Goal: Information Seeking & Learning: Learn about a topic

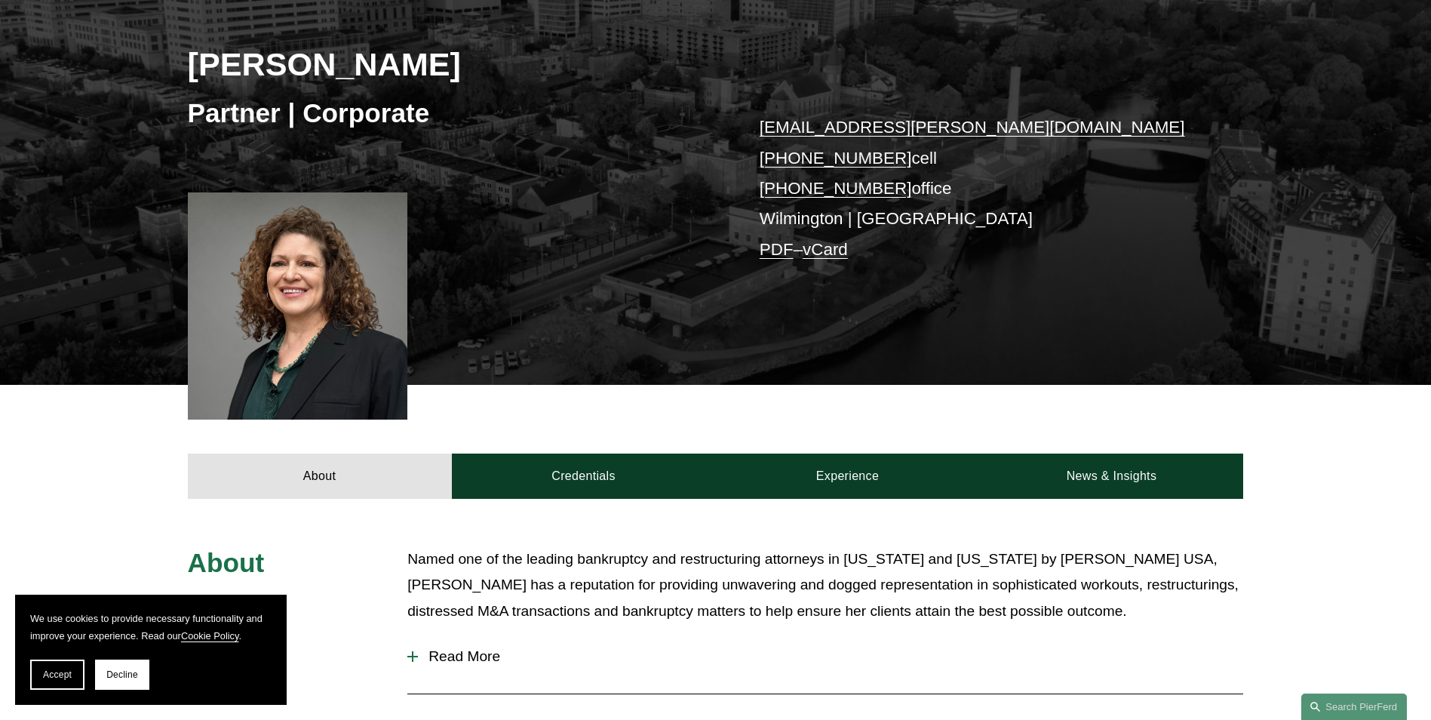
scroll to position [377, 0]
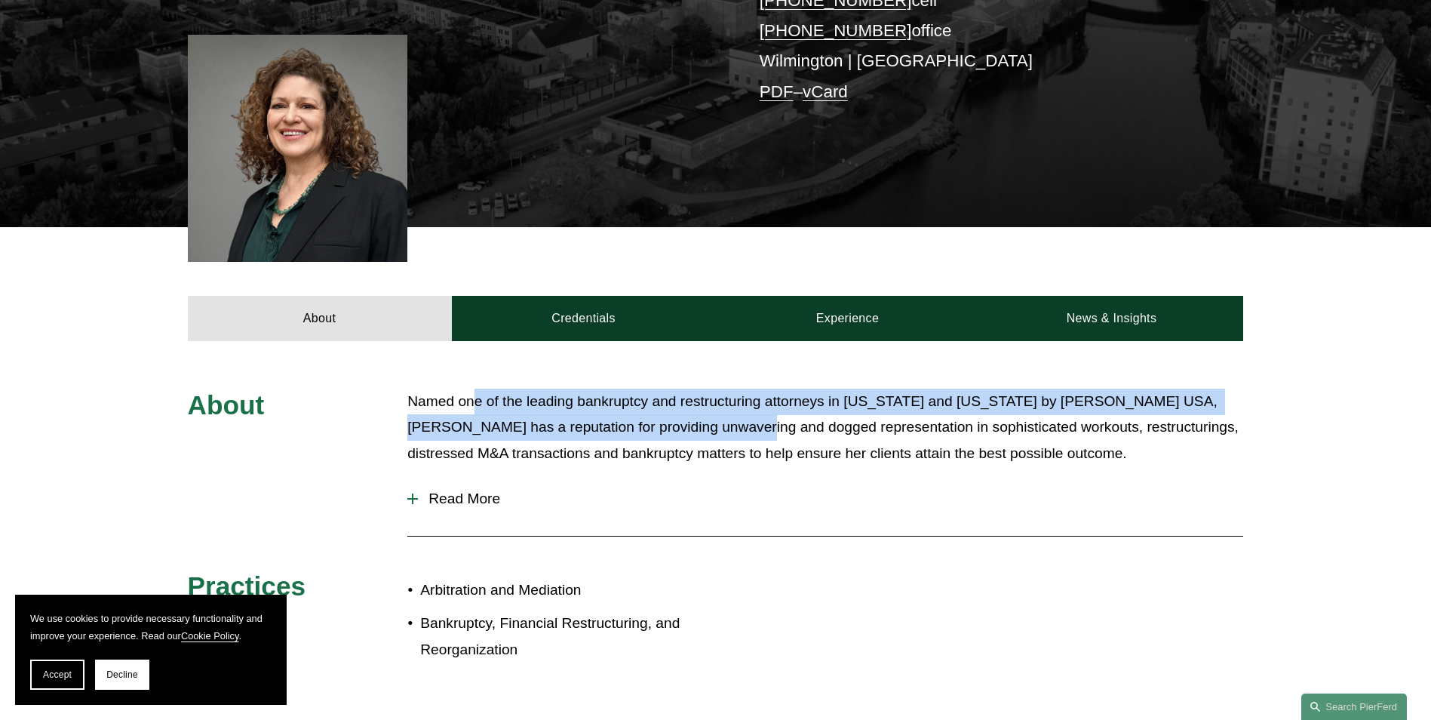
drag, startPoint x: 476, startPoint y: 386, endPoint x: 717, endPoint y: 438, distance: 246.4
click at [717, 438] on div "About Named one of the leading bankruptcy and restructuring attorneys in [US_ST…" at bounding box center [715, 535] width 1431 height 389
click at [717, 438] on p "Named one of the leading bankruptcy and restructuring attorneys in [US_STATE] a…" at bounding box center [825, 428] width 836 height 78
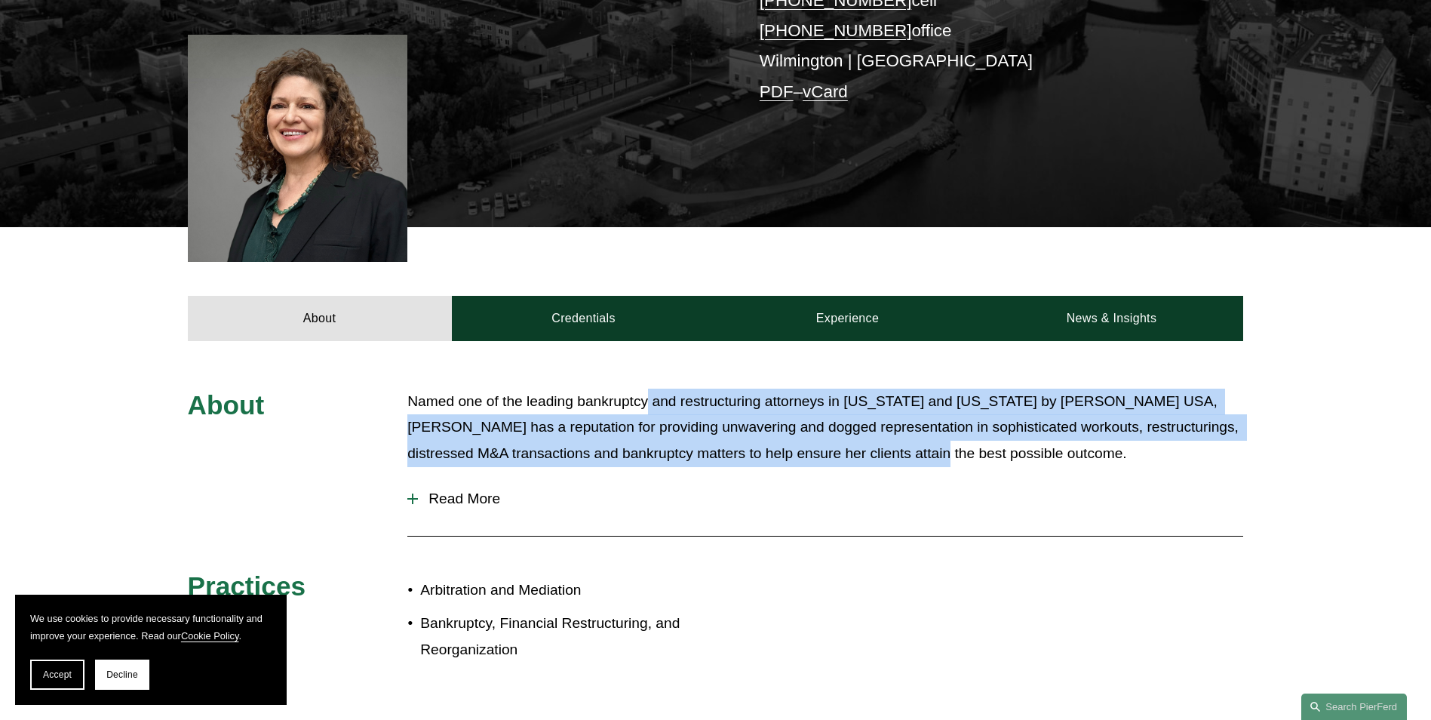
drag, startPoint x: 650, startPoint y: 401, endPoint x: 942, endPoint y: 463, distance: 299.1
click at [942, 463] on p "Named one of the leading bankruptcy and restructuring attorneys in [US_STATE] a…" at bounding box center [825, 428] width 836 height 78
drag, startPoint x: 942, startPoint y: 463, endPoint x: 964, endPoint y: 460, distance: 22.0
click at [943, 463] on p "Named one of the leading bankruptcy and restructuring attorneys in [US_STATE] a…" at bounding box center [825, 428] width 836 height 78
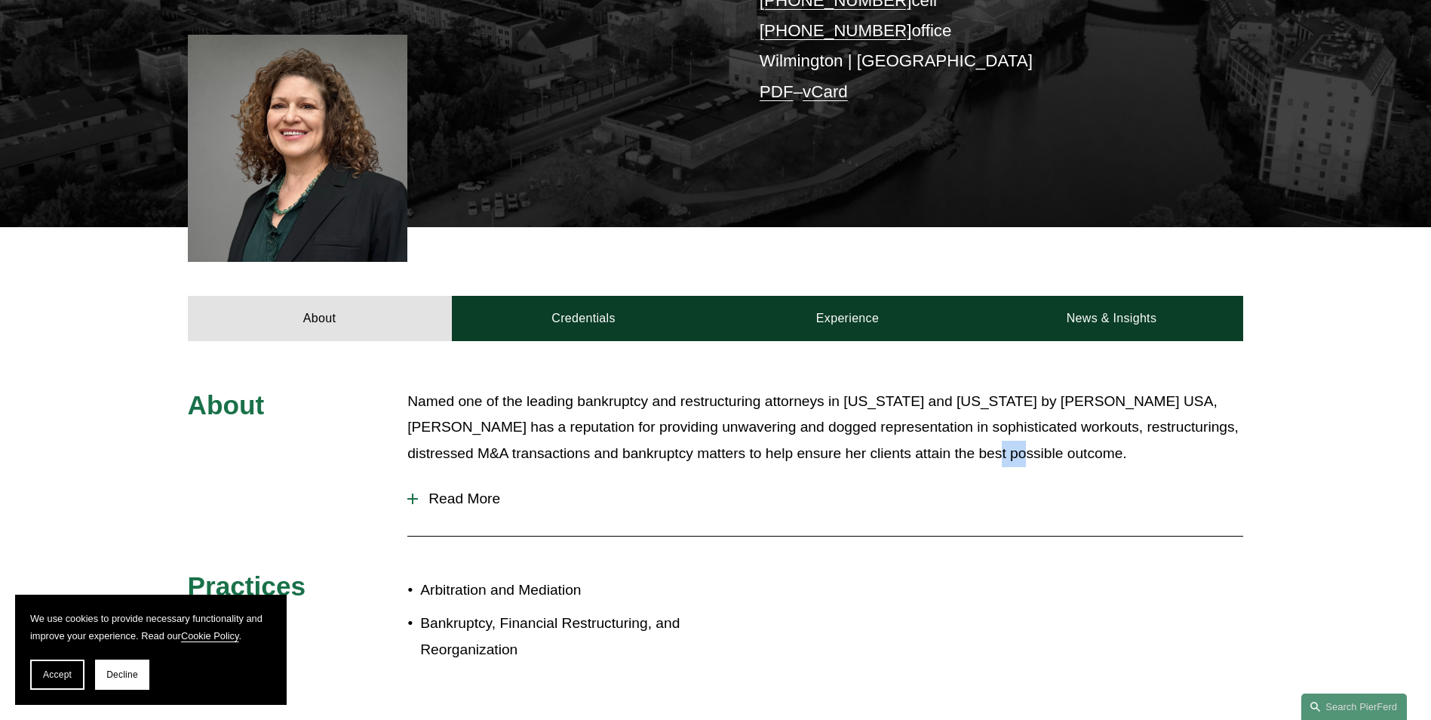
drag, startPoint x: 1069, startPoint y: 458, endPoint x: 989, endPoint y: 445, distance: 81.0
click at [989, 445] on p "Named one of the leading bankruptcy and restructuring attorneys in [US_STATE] a…" at bounding box center [825, 428] width 836 height 78
drag, startPoint x: 989, startPoint y: 445, endPoint x: 888, endPoint y: 400, distance: 110.8
click at [911, 420] on p "Named one of the leading bankruptcy and restructuring attorneys in [US_STATE] a…" at bounding box center [825, 428] width 836 height 78
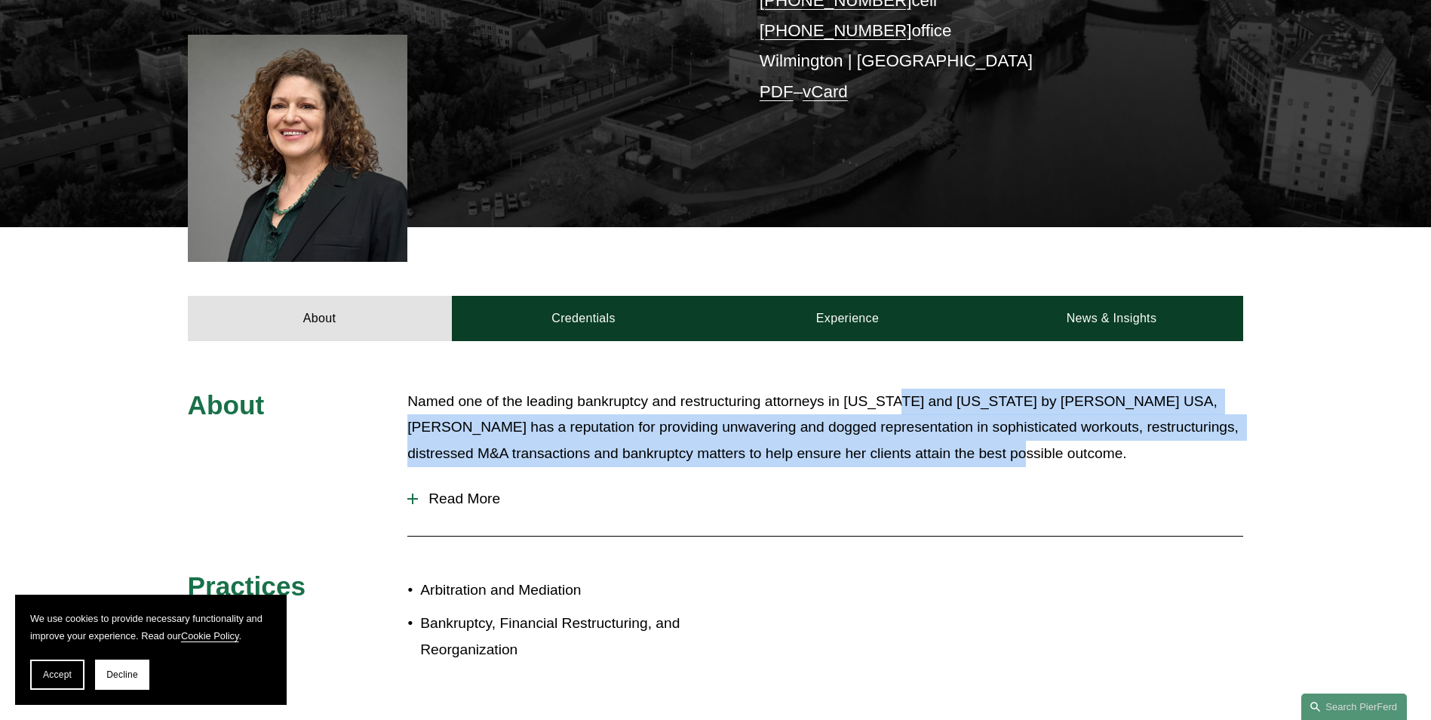
drag, startPoint x: 1003, startPoint y: 416, endPoint x: 1066, endPoint y: 450, distance: 71.9
click at [1066, 450] on p "Named one of the leading bankruptcy and restructuring attorneys in [US_STATE] a…" at bounding box center [825, 428] width 836 height 78
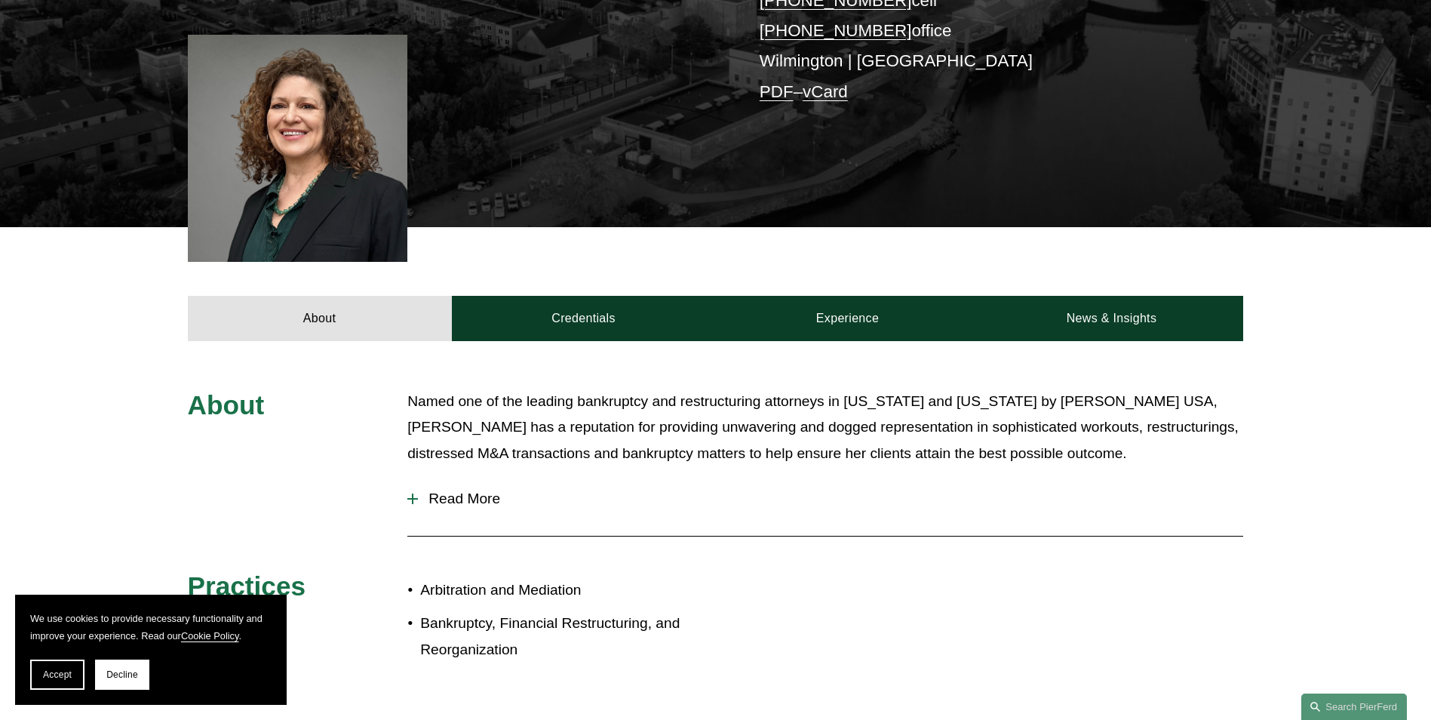
click at [872, 475] on div "Named one of the leading bankruptcy and restructuring attorneys in [US_STATE] a…" at bounding box center [825, 434] width 836 height 91
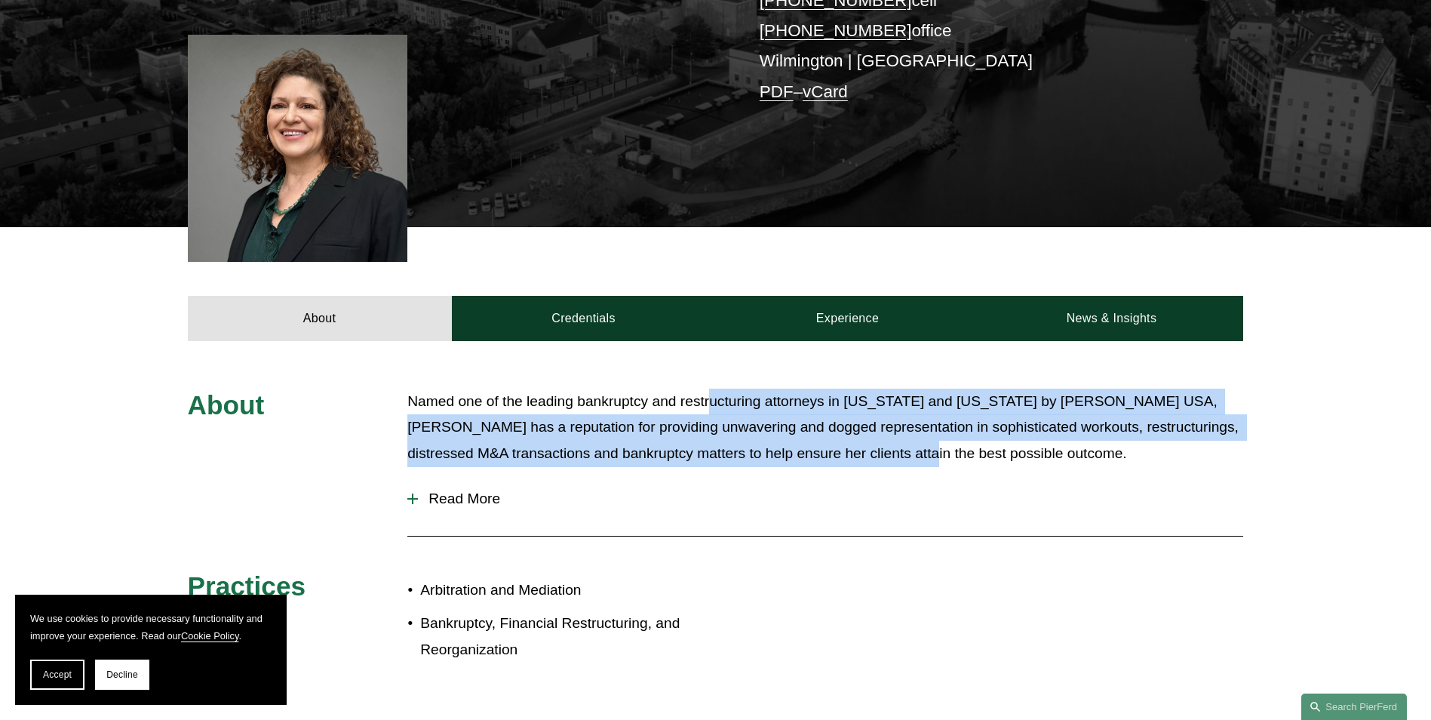
drag, startPoint x: 758, startPoint y: 390, endPoint x: 928, endPoint y: 453, distance: 181.7
click at [928, 453] on div "About Named one of the leading bankruptcy and restructuring attorneys in [US_ST…" at bounding box center [715, 535] width 1431 height 389
drag, startPoint x: 928, startPoint y: 453, endPoint x: 755, endPoint y: 440, distance: 174.0
click at [926, 453] on p "Named one of the leading bankruptcy and restructuring attorneys in [US_STATE] a…" at bounding box center [825, 428] width 836 height 78
click at [746, 439] on p "Named one of the leading bankruptcy and restructuring attorneys in [US_STATE] a…" at bounding box center [825, 428] width 836 height 78
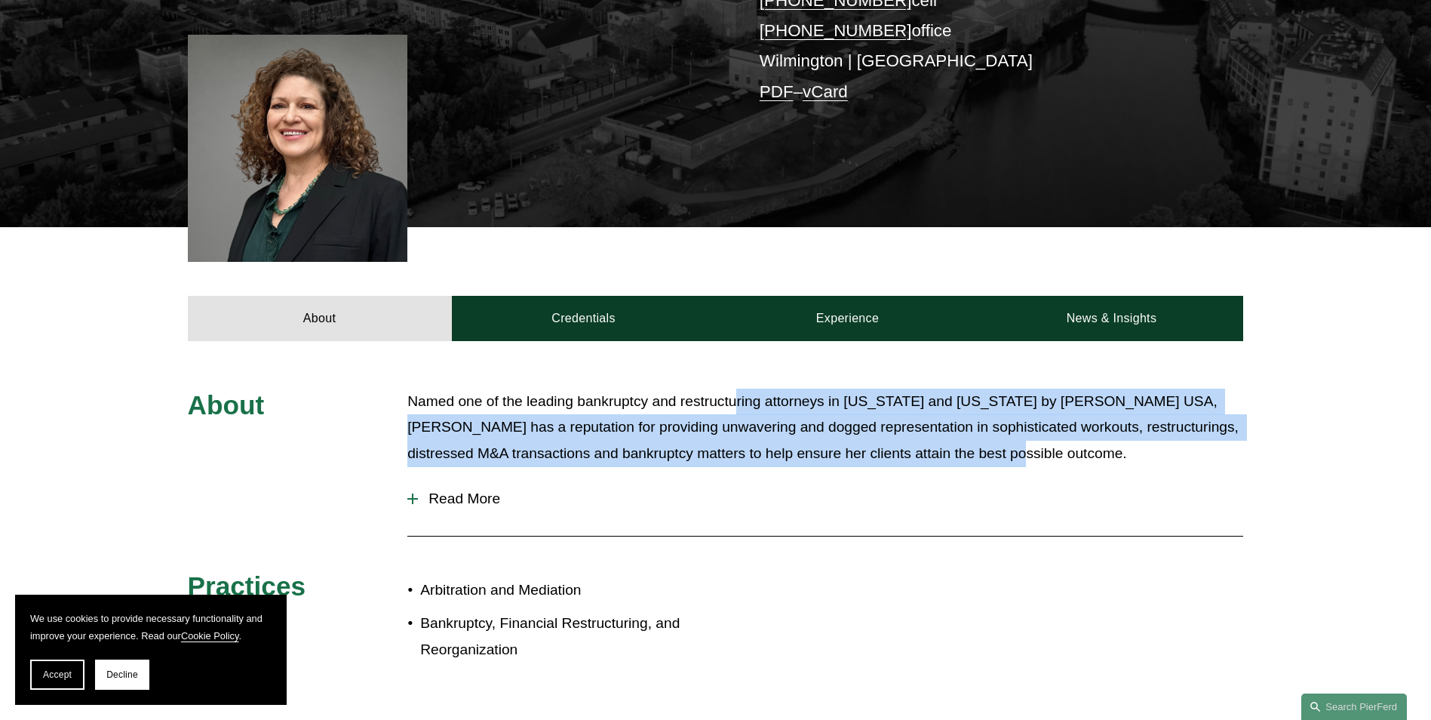
drag, startPoint x: 916, startPoint y: 408, endPoint x: 1090, endPoint y: 460, distance: 181.2
click at [1090, 460] on p "Named one of the leading bankruptcy and restructuring attorneys in [US_STATE] a…" at bounding box center [825, 428] width 836 height 78
drag, startPoint x: 1090, startPoint y: 460, endPoint x: 922, endPoint y: 486, distance: 169.5
click at [923, 487] on button "Read More" at bounding box center [825, 498] width 836 height 39
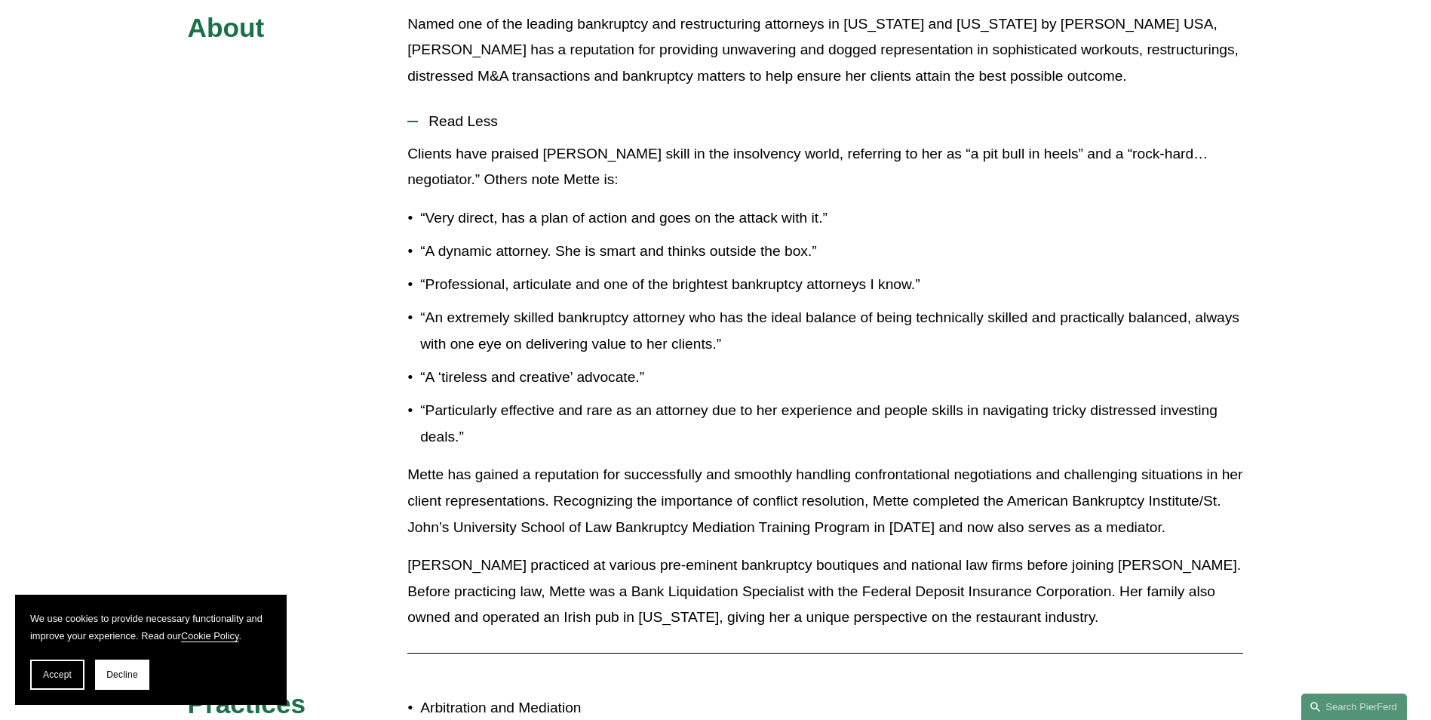
click at [638, 444] on p "“Particularly effective and rare as an attorney due to her experience and peopl…" at bounding box center [831, 424] width 823 height 52
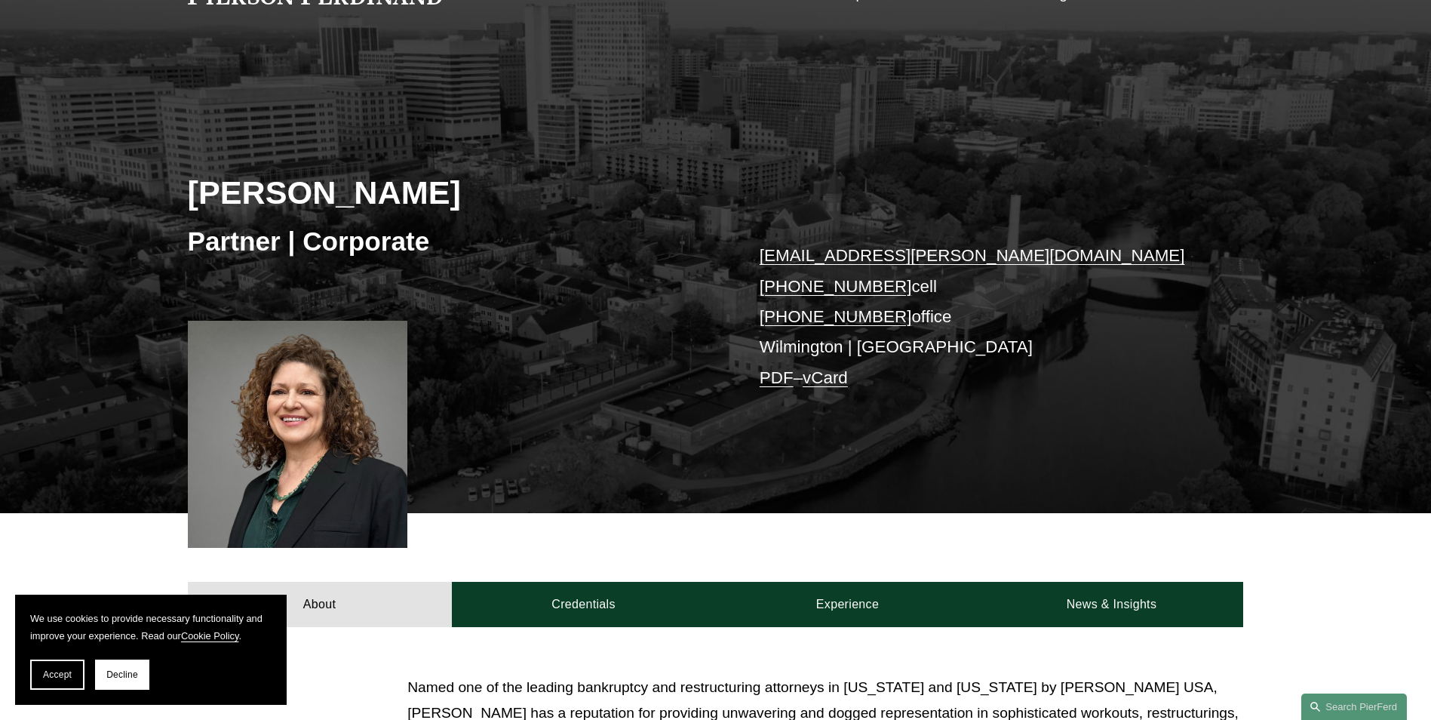
scroll to position [75, 0]
